Goal: Check status: Check status

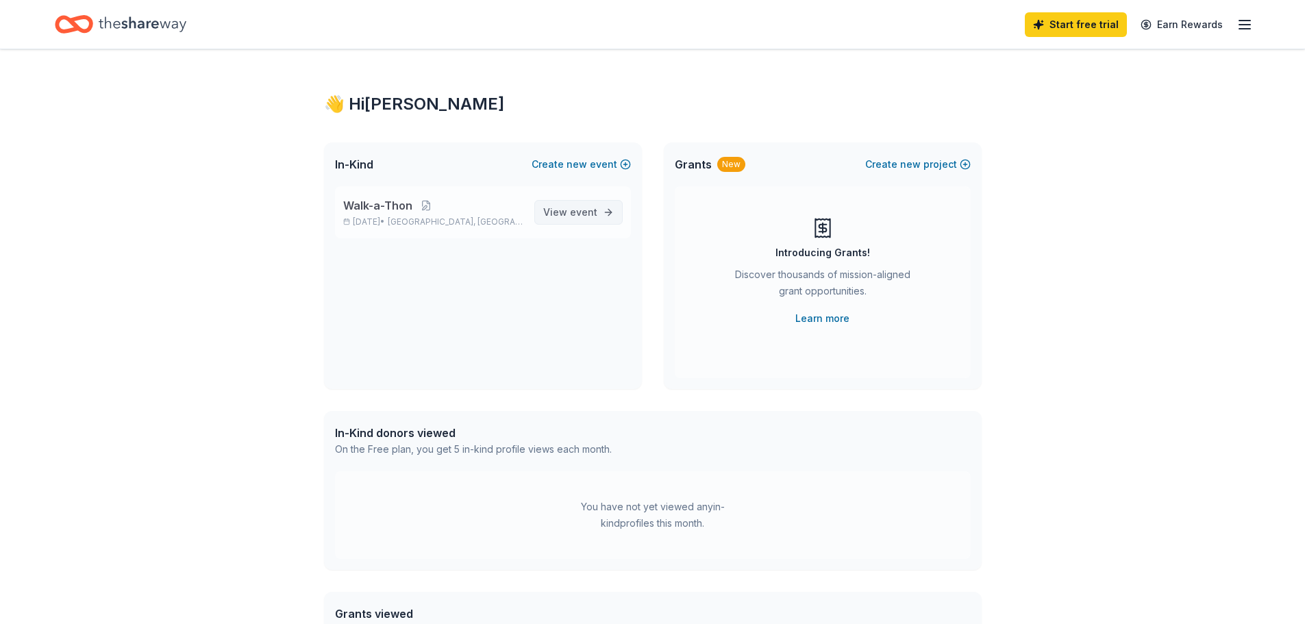
click at [585, 221] on link "View event" at bounding box center [578, 212] width 88 height 25
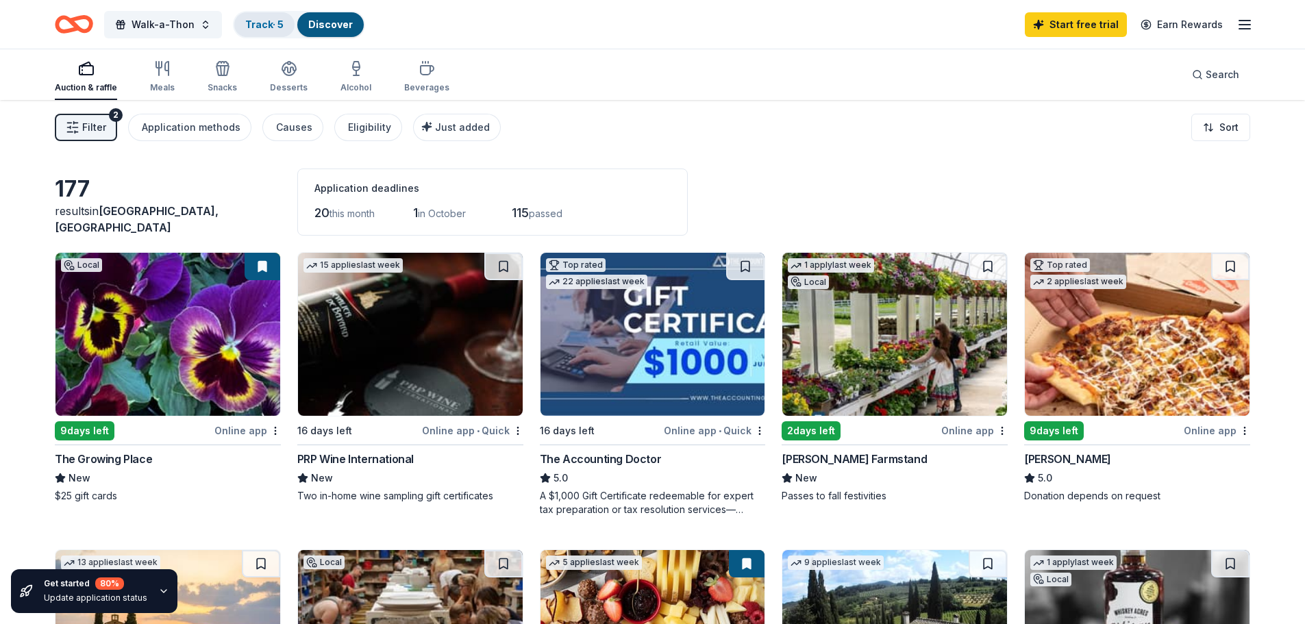
click at [275, 14] on div "Track · 5" at bounding box center [264, 24] width 60 height 25
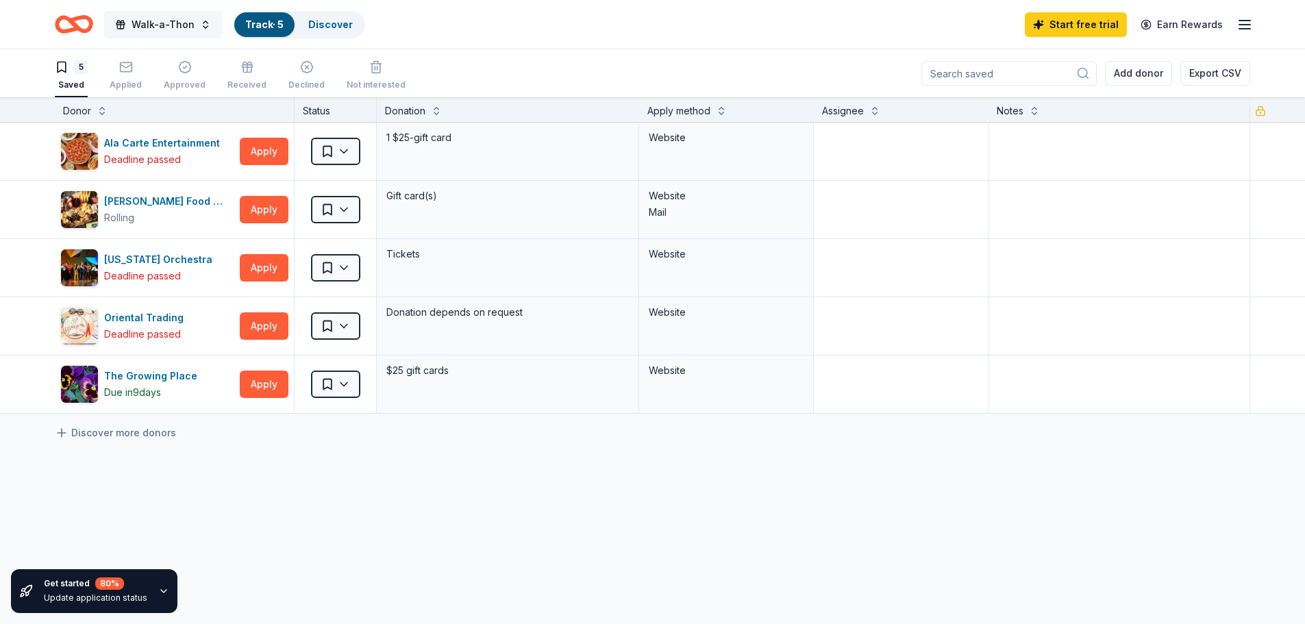
click at [175, 26] on span "Walk-a-Thon" at bounding box center [163, 24] width 63 height 16
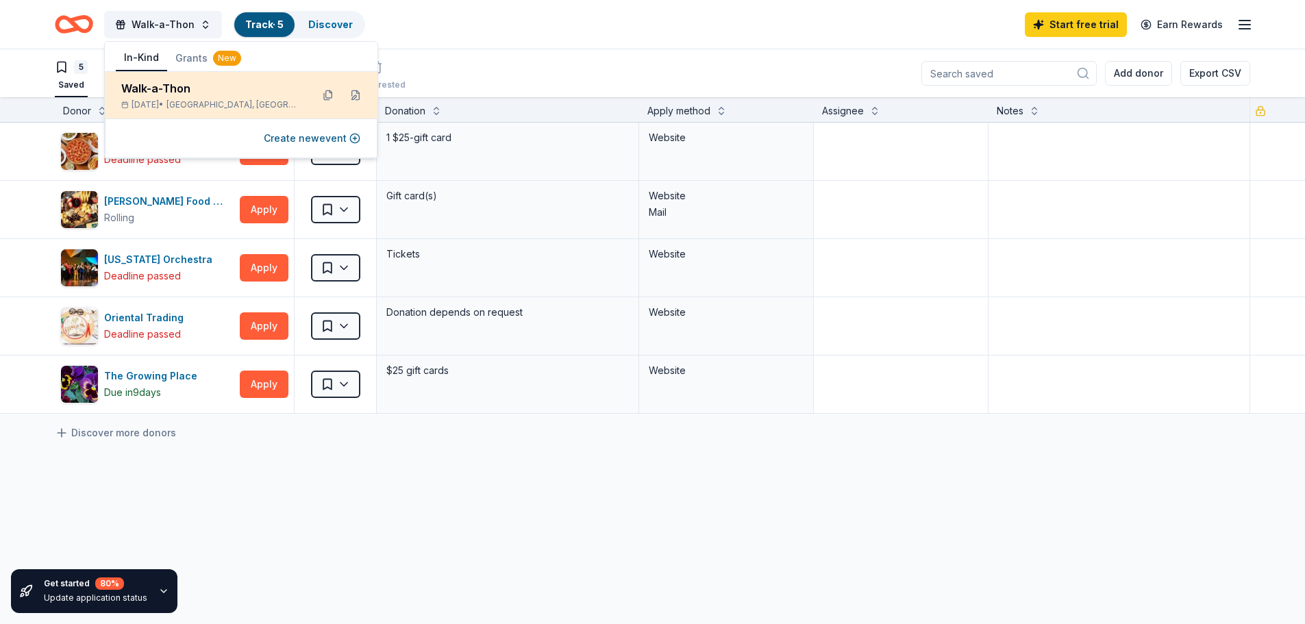
click at [201, 89] on div "Walk-a-Thon" at bounding box center [210, 88] width 179 height 16
click at [247, 102] on span "[GEOGRAPHIC_DATA], [GEOGRAPHIC_DATA]" at bounding box center [233, 104] width 134 height 11
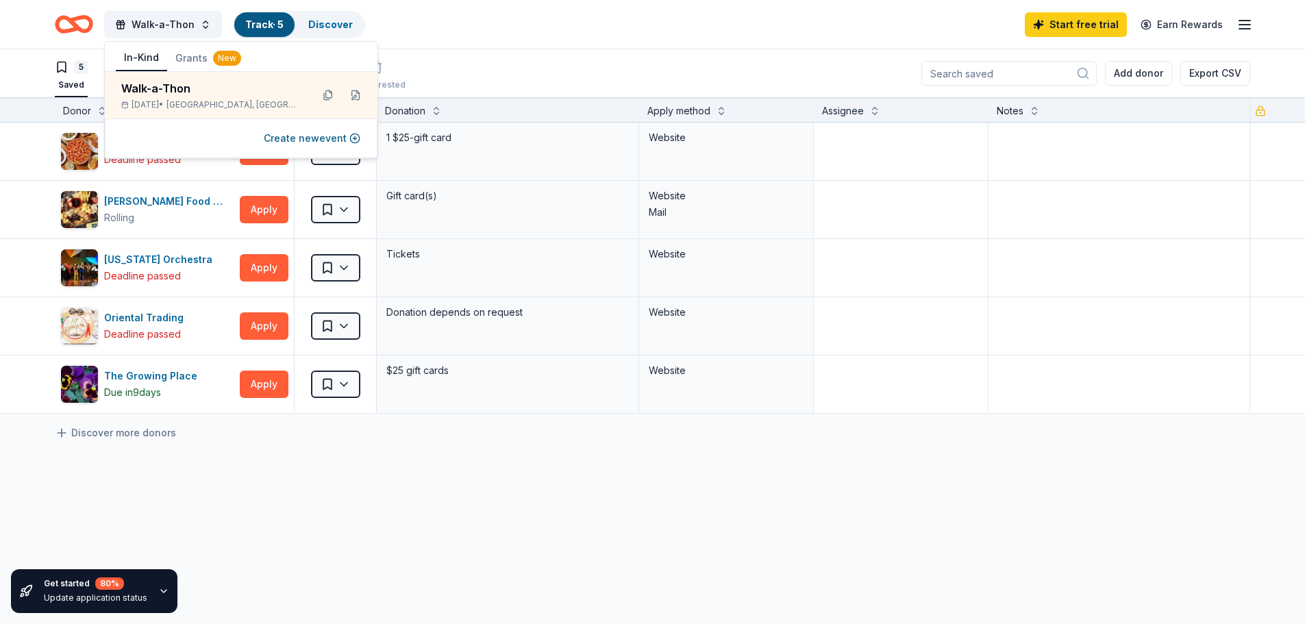
click at [449, 49] on div "5 Saved Applied Approved Received Declined Not interested Add donor Export CSV" at bounding box center [652, 73] width 1195 height 48
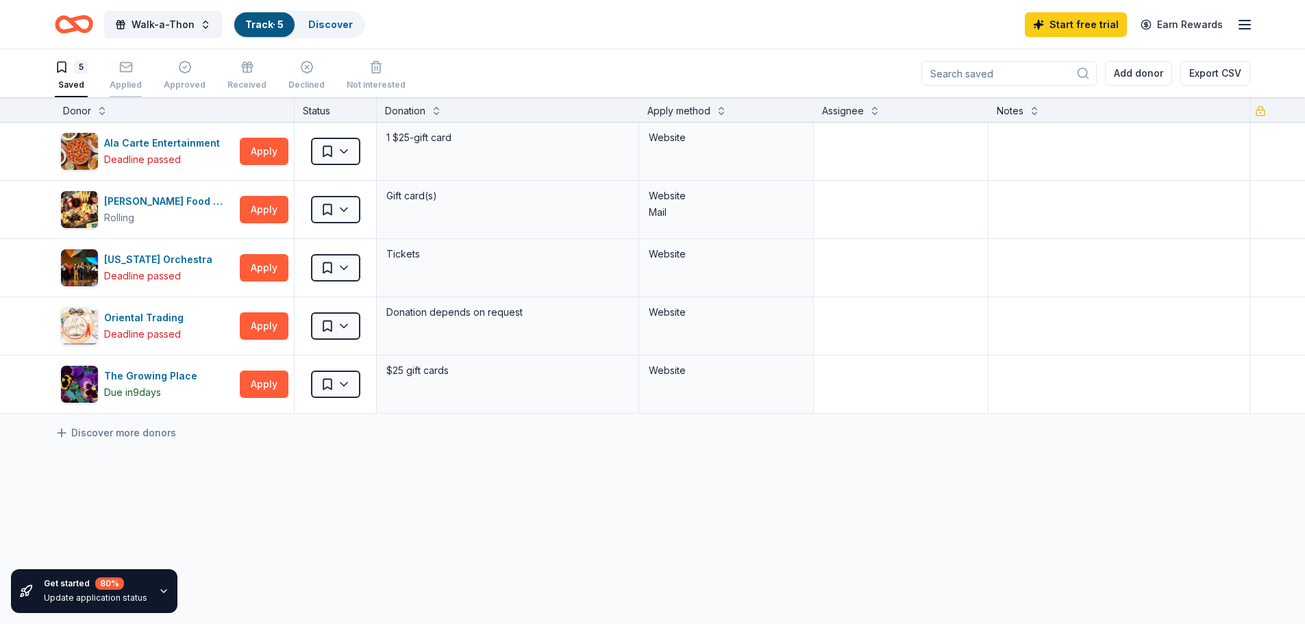
click at [129, 71] on rect "button" at bounding box center [126, 66] width 12 height 9
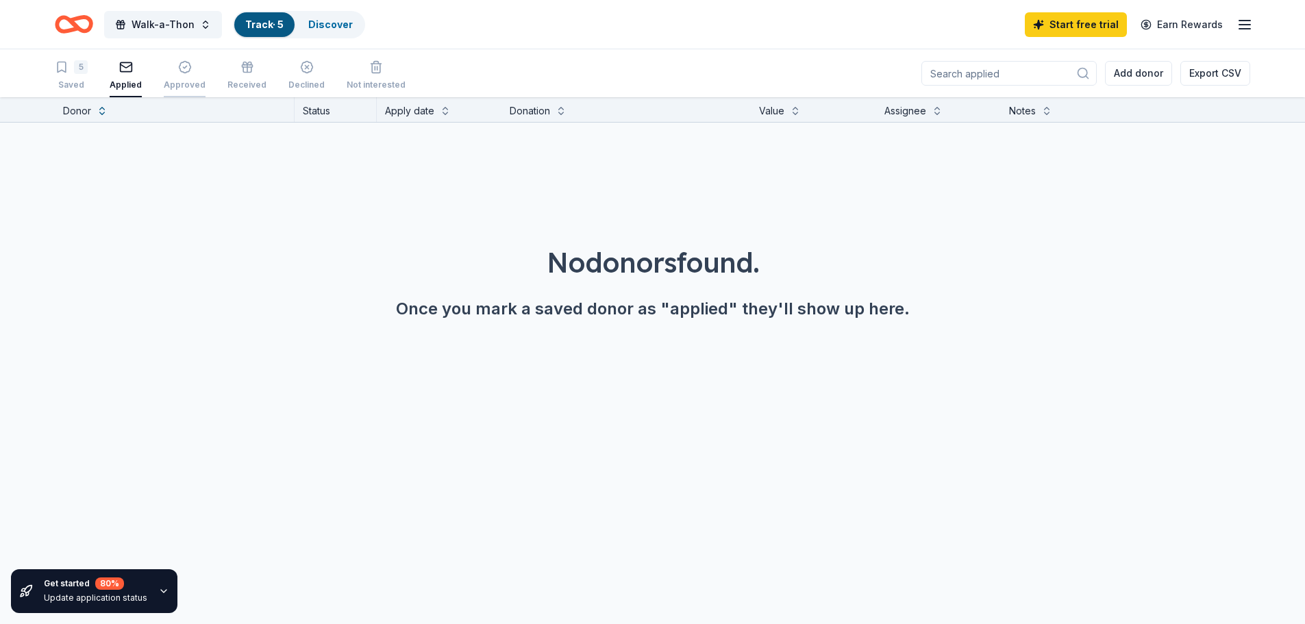
click at [193, 81] on div "Approved" at bounding box center [185, 84] width 42 height 11
click at [247, 78] on div "Received" at bounding box center [246, 75] width 39 height 30
click at [203, 25] on button "Walk-a-Thon" at bounding box center [163, 24] width 118 height 27
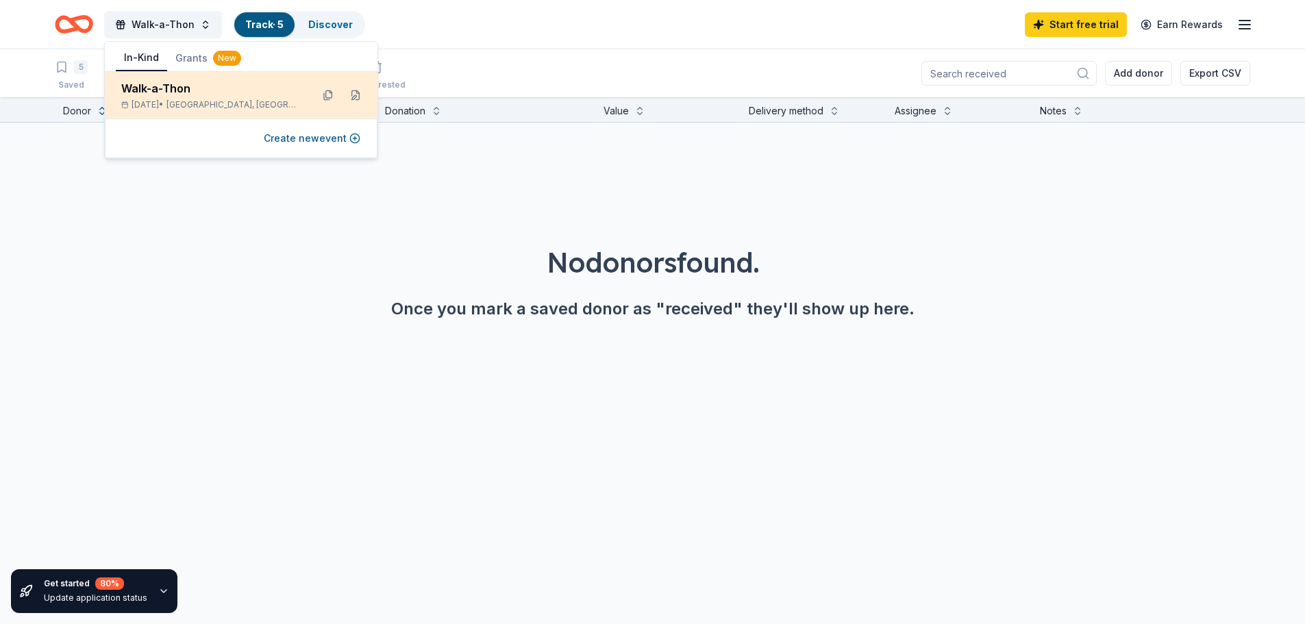
click at [203, 88] on div "Walk-a-Thon" at bounding box center [210, 88] width 179 height 16
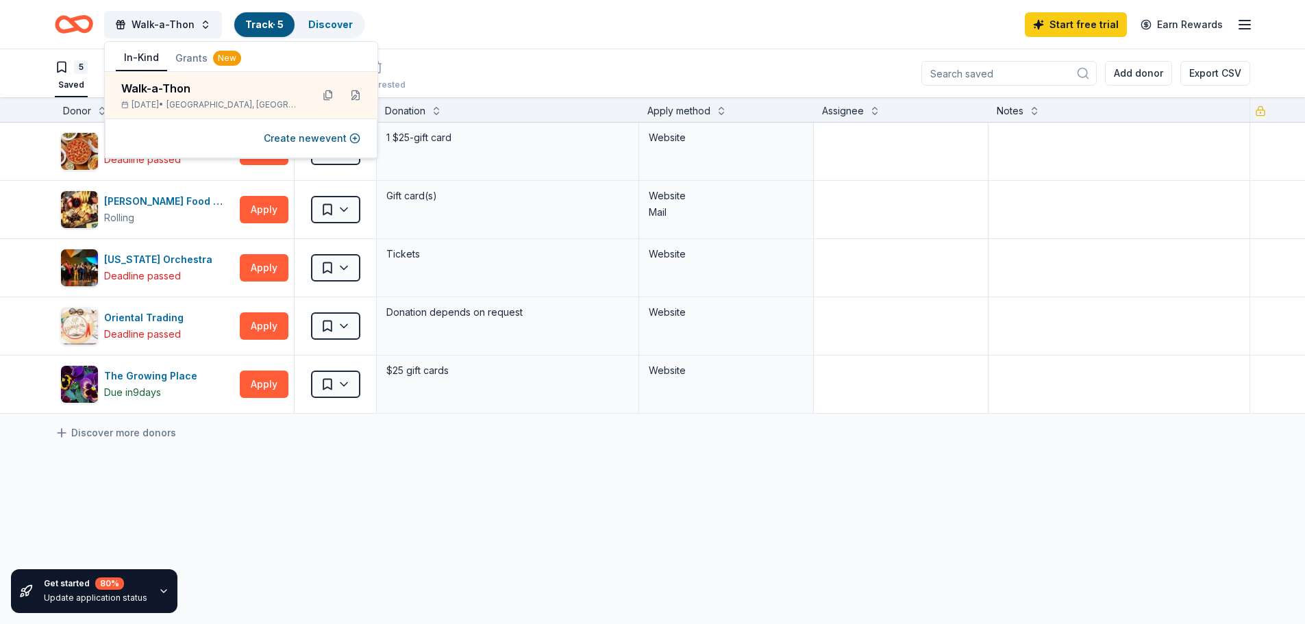
click at [436, 58] on div "5 Saved Applied Approved Received Declined Not interested Add donor Export CSV" at bounding box center [652, 73] width 1195 height 48
